Goal: Information Seeking & Learning: Learn about a topic

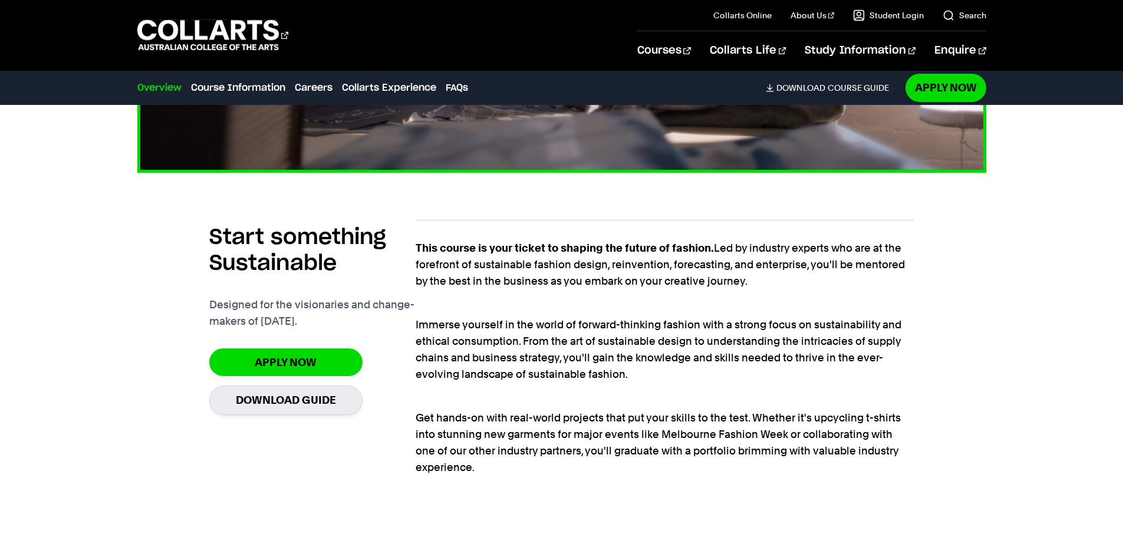
scroll to position [766, 0]
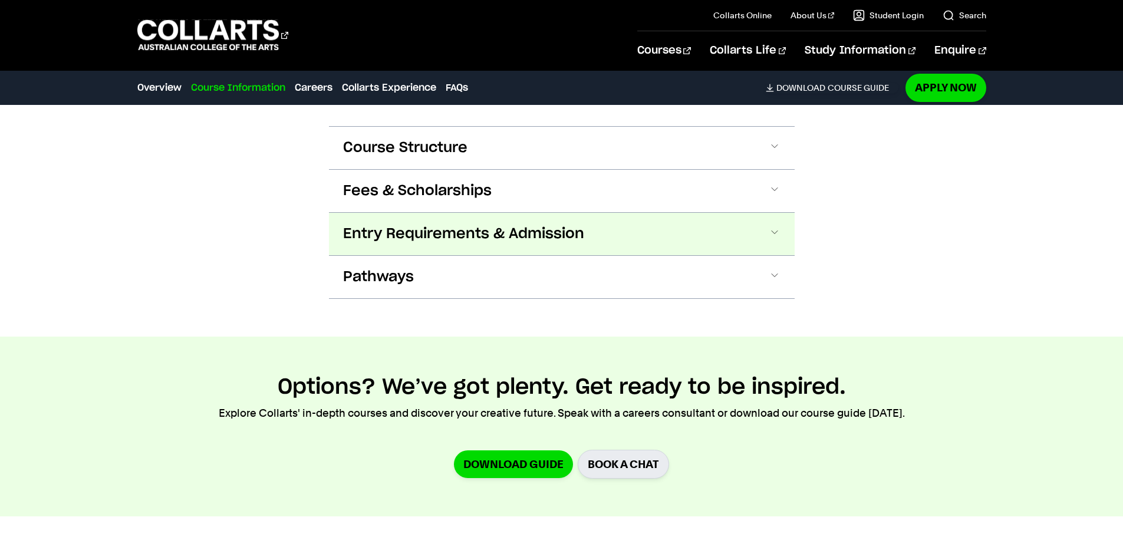
click at [493, 237] on span "Entry Requirements & Admission" at bounding box center [463, 234] width 241 height 19
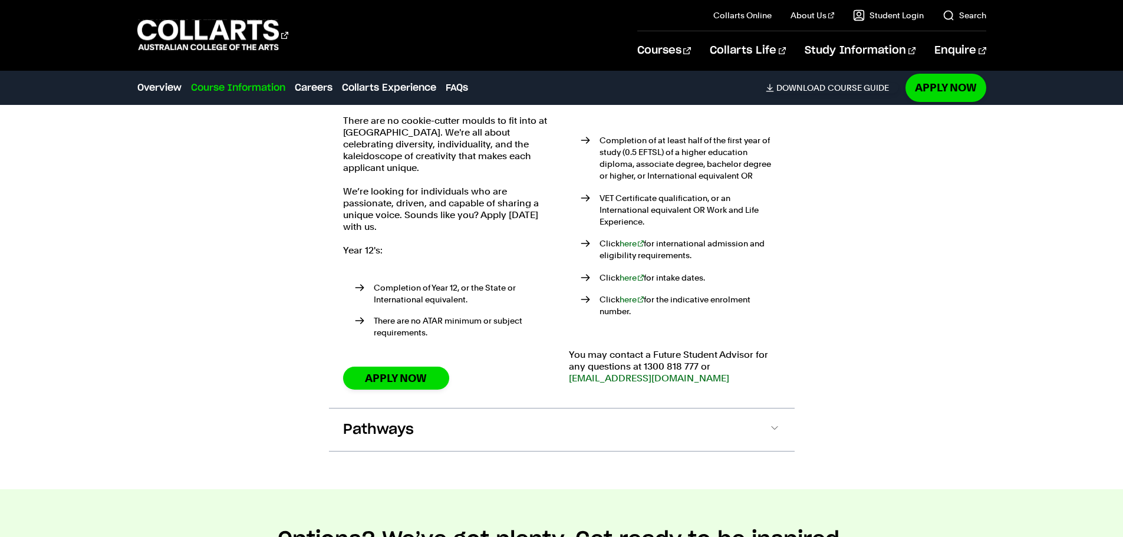
scroll to position [1414, 0]
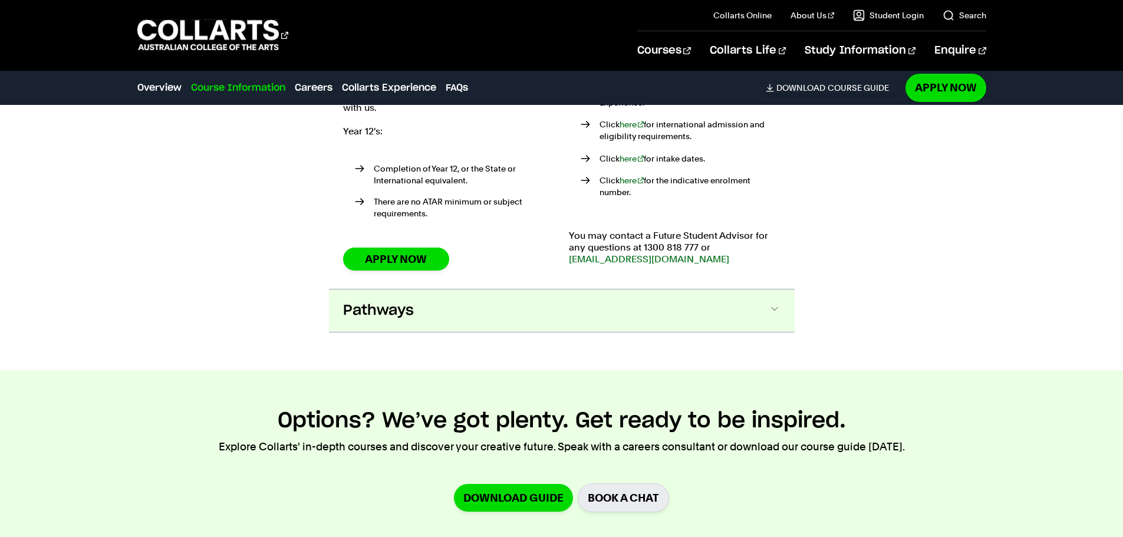
click at [378, 301] on span "Pathways" at bounding box center [378, 310] width 71 height 19
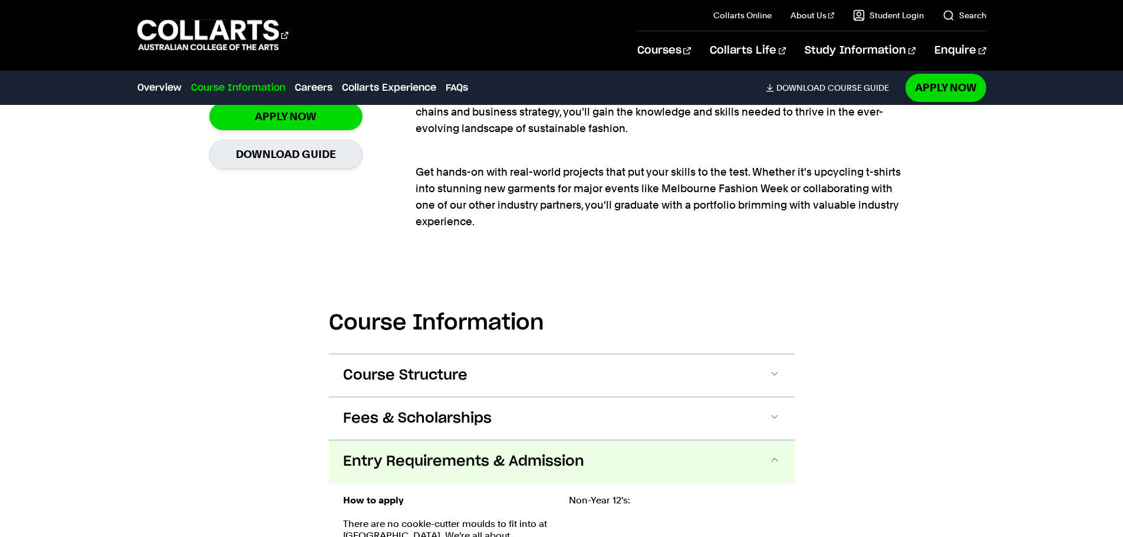
scroll to position [996, 0]
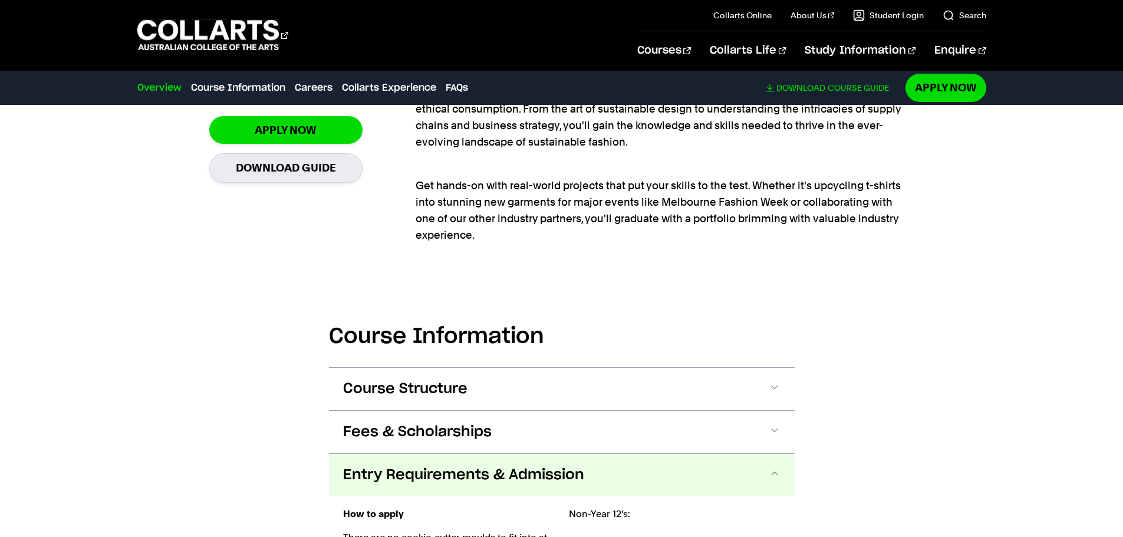
click at [842, 90] on link "Download Course Guide" at bounding box center [831, 87] width 133 height 11
click at [476, 422] on span "Fees & Scholarships" at bounding box center [417, 431] width 148 height 19
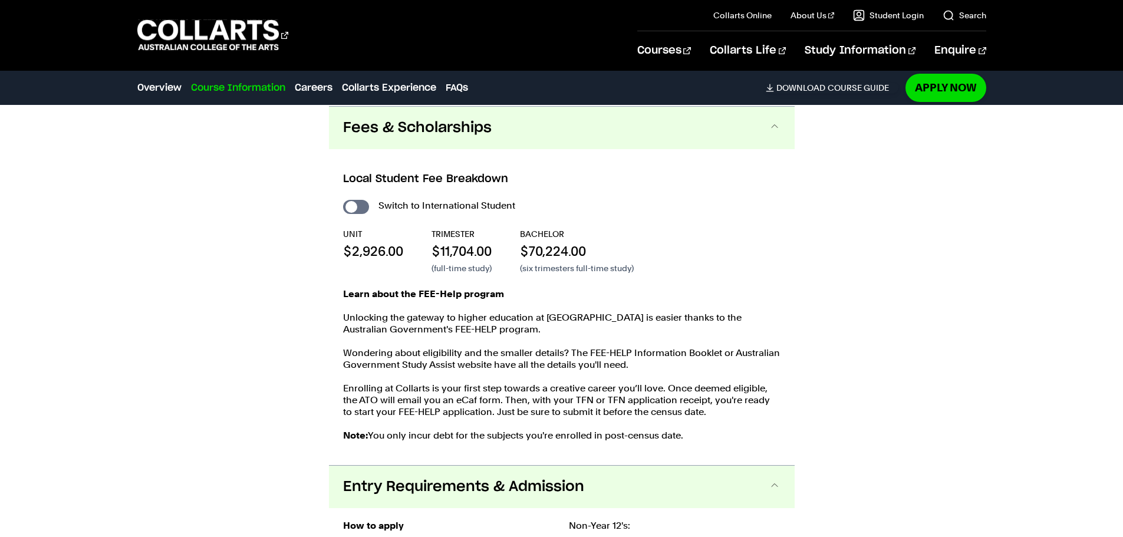
scroll to position [1301, 0]
